Goal: Communication & Community: Answer question/provide support

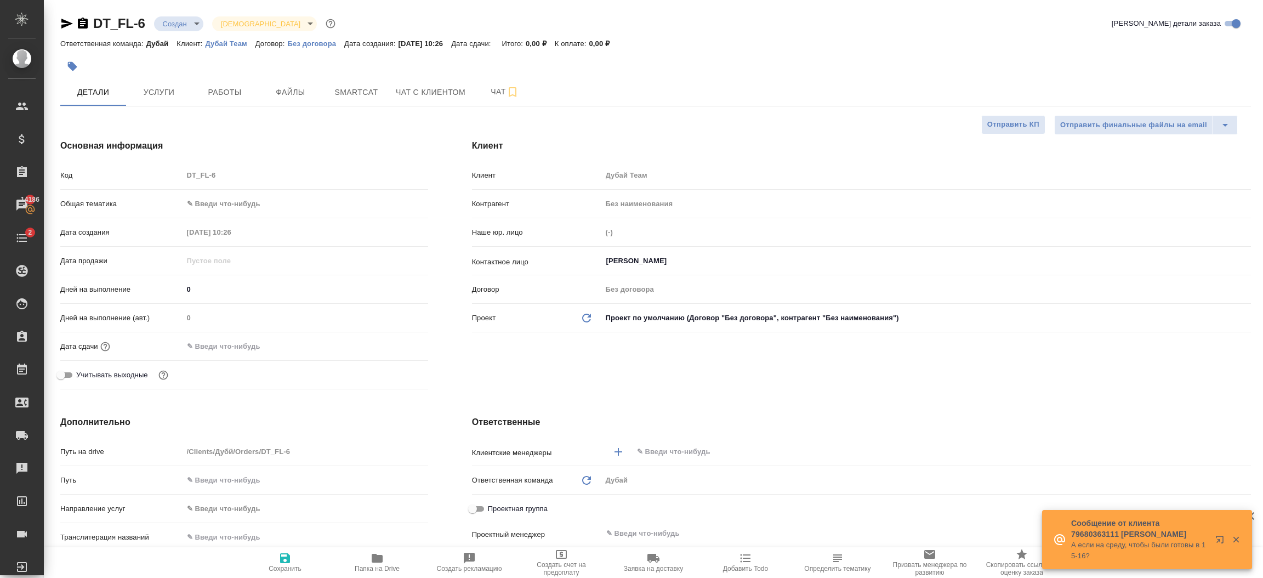
select select "RU"
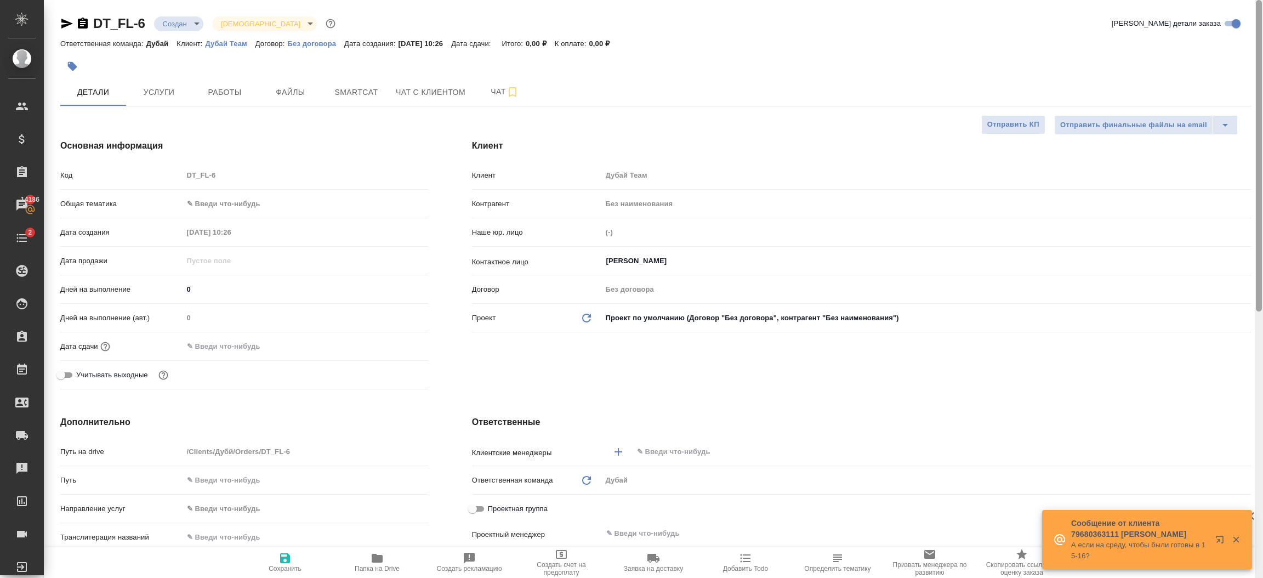
click at [1261, 59] on div at bounding box center [1259, 289] width 8 height 578
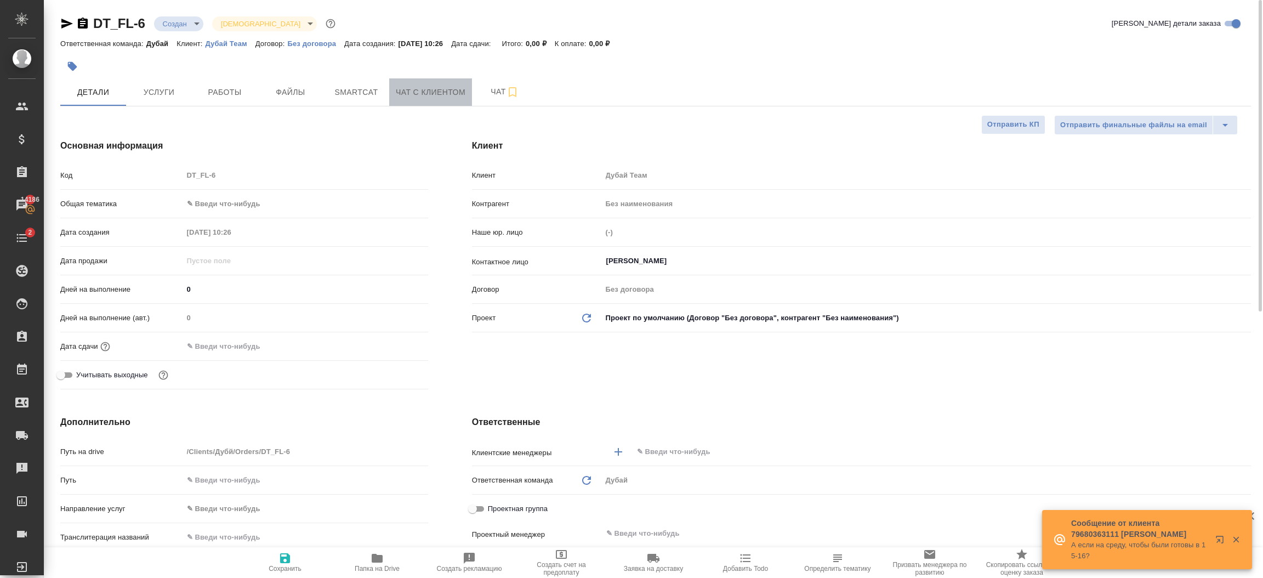
click at [409, 96] on span "Чат с клиентом" at bounding box center [431, 93] width 70 height 14
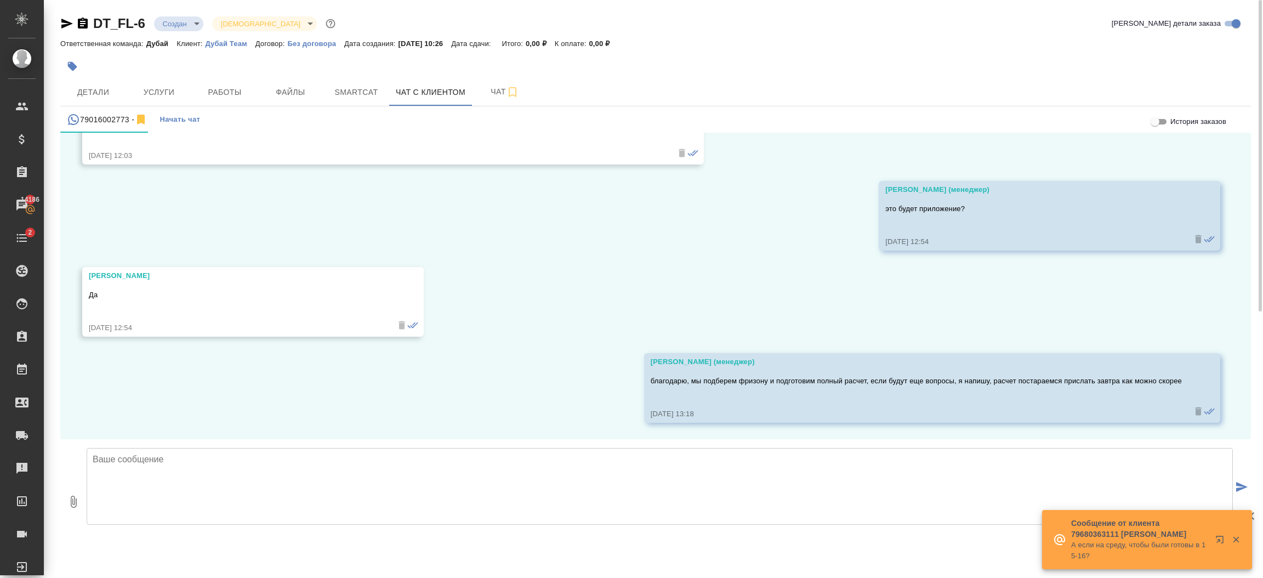
scroll to position [204, 0]
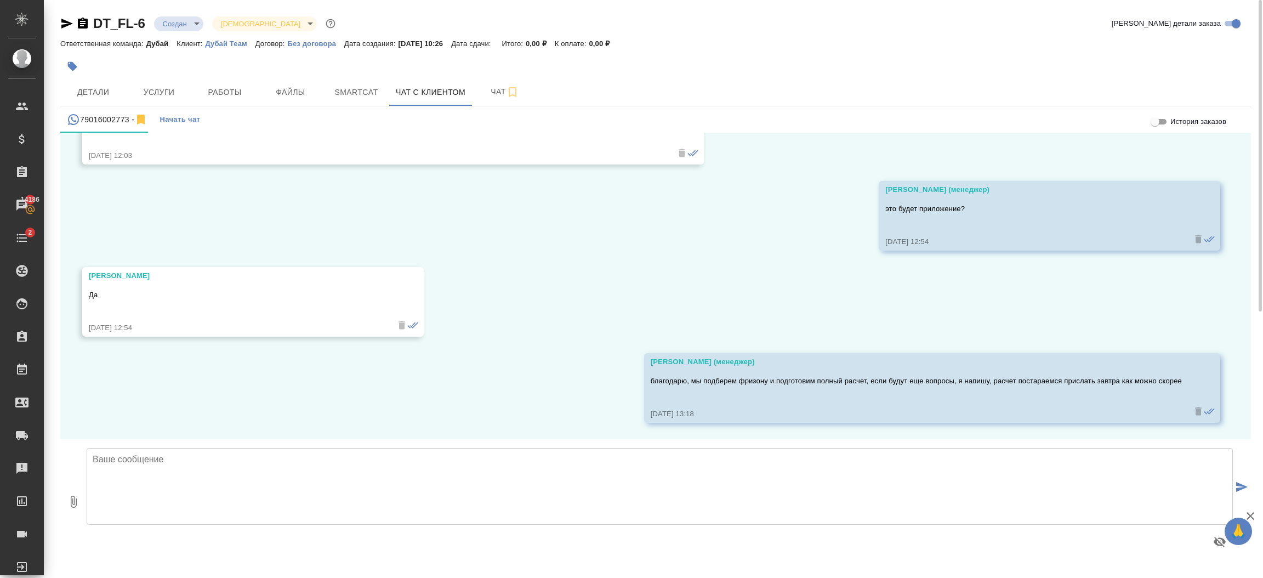
click at [279, 469] on textarea at bounding box center [660, 486] width 1146 height 77
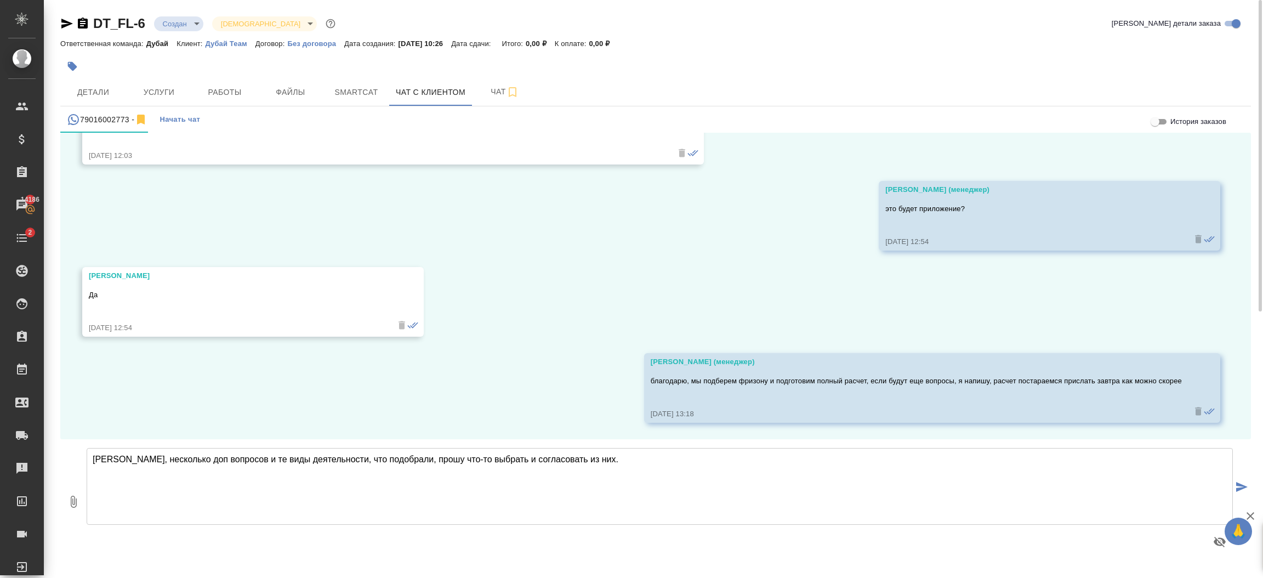
paste textarea "У акционера уже есть резидентство ОАЭ или он будет подавать на него позже? Ему …"
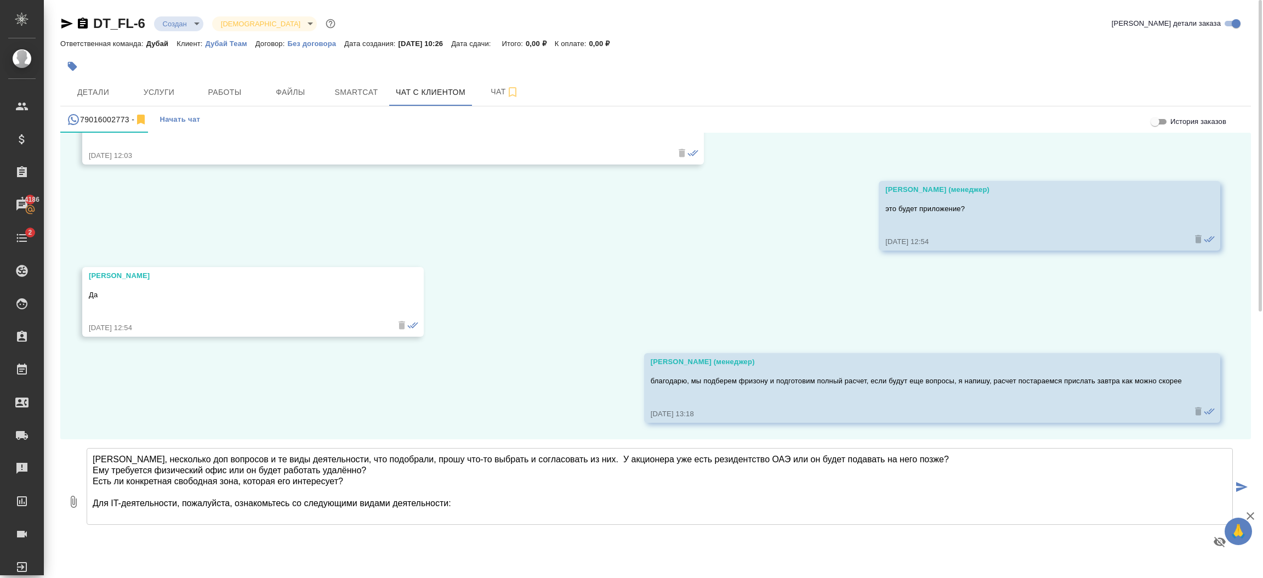
click at [585, 458] on textarea "[PERSON_NAME], несколько доп вопросов и те виды деятельности, что подобрали, пр…" at bounding box center [660, 486] width 1146 height 77
click at [93, 469] on textarea "[PERSON_NAME], несколько доп вопросов и те виды деятельности, что подобрали, пр…" at bounding box center [660, 486] width 1146 height 77
click at [272, 458] on textarea "[PERSON_NAME], несколько доп вопросов и те виды деятельности, что подобрали, пр…" at bounding box center [660, 486] width 1146 height 77
click at [394, 462] on textarea "[PERSON_NAME], несколько доп вопросов и те виды деятельности, что подобрали, пр…" at bounding box center [660, 486] width 1146 height 77
drag, startPoint x: 476, startPoint y: 503, endPoint x: 93, endPoint y: 491, distance: 382.8
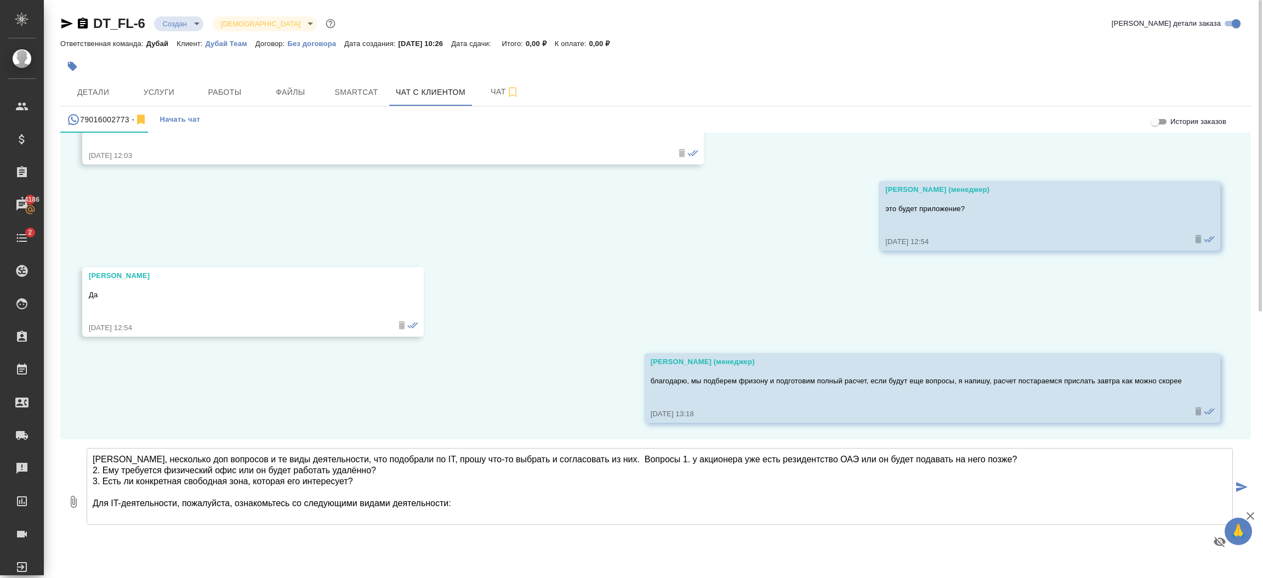
click at [93, 491] on textarea "[PERSON_NAME], несколько доп вопросов и те виды деятельности, что подобрали по …" at bounding box center [660, 486] width 1146 height 77
type textarea "[PERSON_NAME], несколько доп вопросов и те виды деятельности, что подобрали по …"
click at [67, 500] on icon "button" at bounding box center [73, 501] width 13 height 13
type input "C:\fakepath\Screenshot [DATE] 3.27.12 PM.png"
click at [1242, 488] on icon "submit" at bounding box center [1242, 487] width 12 height 10
